Goal: Navigation & Orientation: Find specific page/section

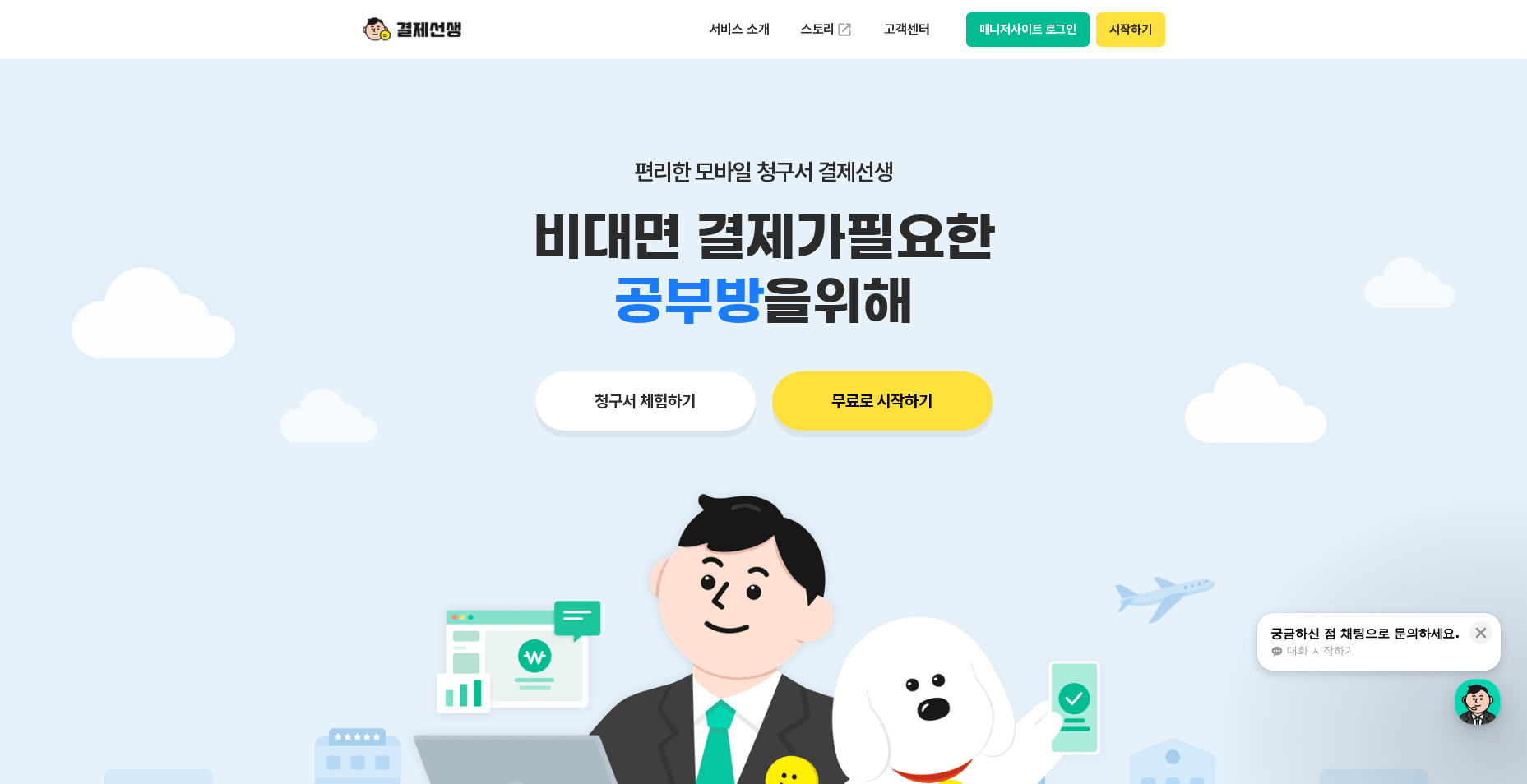
click at [1046, 19] on button "매니저사이트 로그인" at bounding box center [1028, 29] width 124 height 34
click at [1017, 30] on button "매니저사이트 로그인" at bounding box center [1028, 29] width 124 height 34
click at [1045, 27] on button "매니저사이트 로그인" at bounding box center [1028, 29] width 124 height 34
click at [1038, 37] on button "매니저사이트 로그인" at bounding box center [1028, 29] width 124 height 34
click at [1035, 30] on button "매니저사이트 로그인" at bounding box center [1028, 29] width 124 height 34
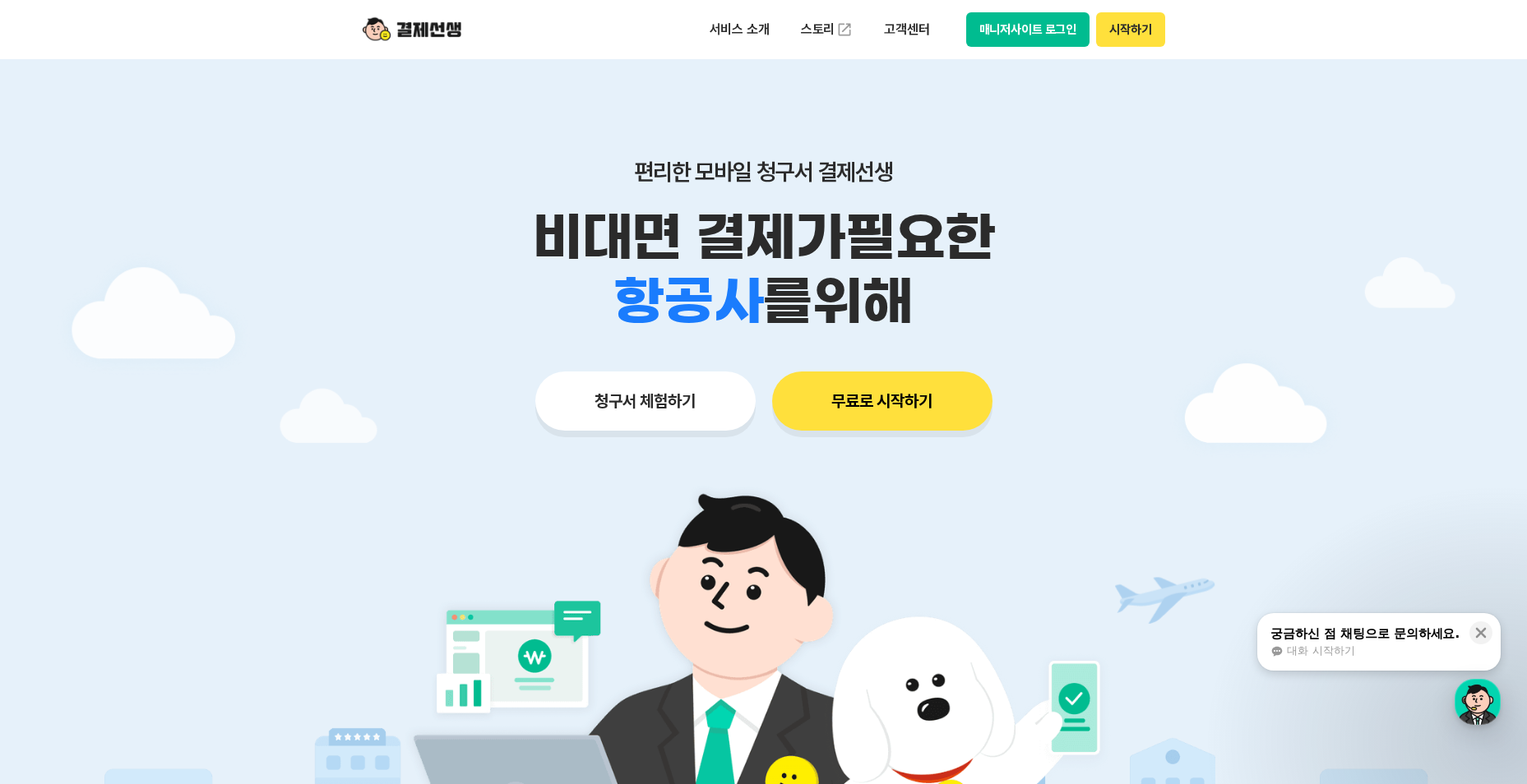
click at [248, 453] on div at bounding box center [764, 493] width 1527 height 867
click at [997, 35] on button "매니저사이트 로그인" at bounding box center [1028, 29] width 124 height 34
